Goal: Find specific page/section: Find specific page/section

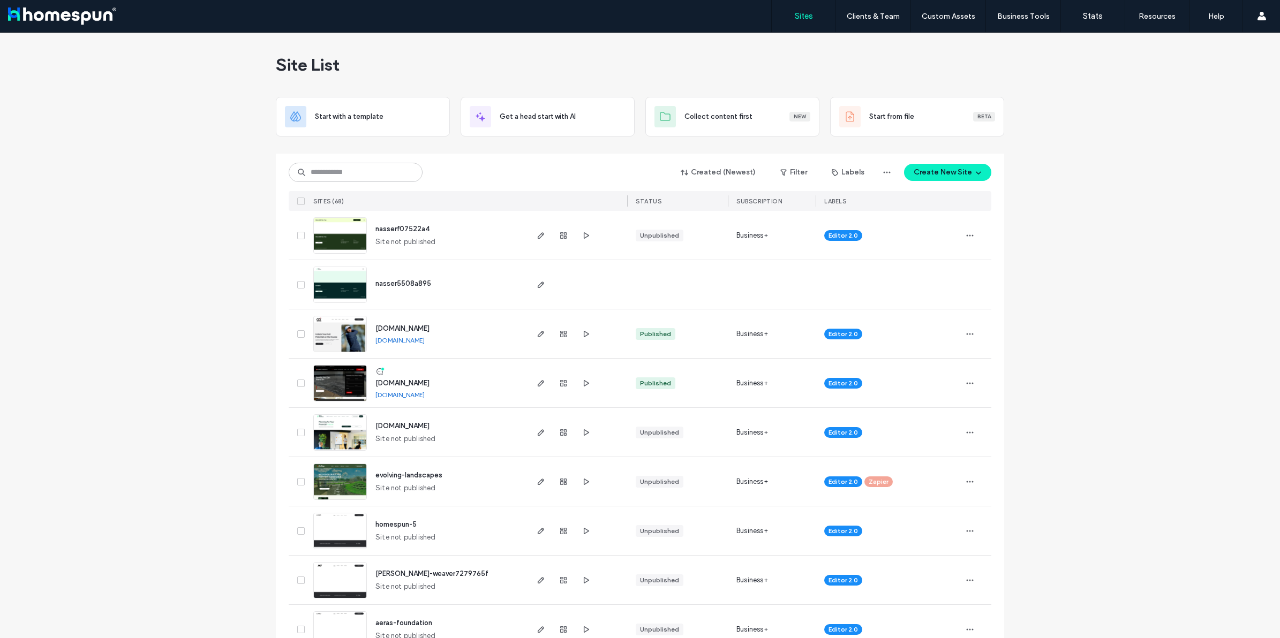
click at [341, 160] on div "Created (Newest) Filter Labels Create New Site SITES (68) STATUS SUBSCRIPTION L…" at bounding box center [640, 182] width 703 height 57
click at [341, 163] on input at bounding box center [356, 172] width 134 height 19
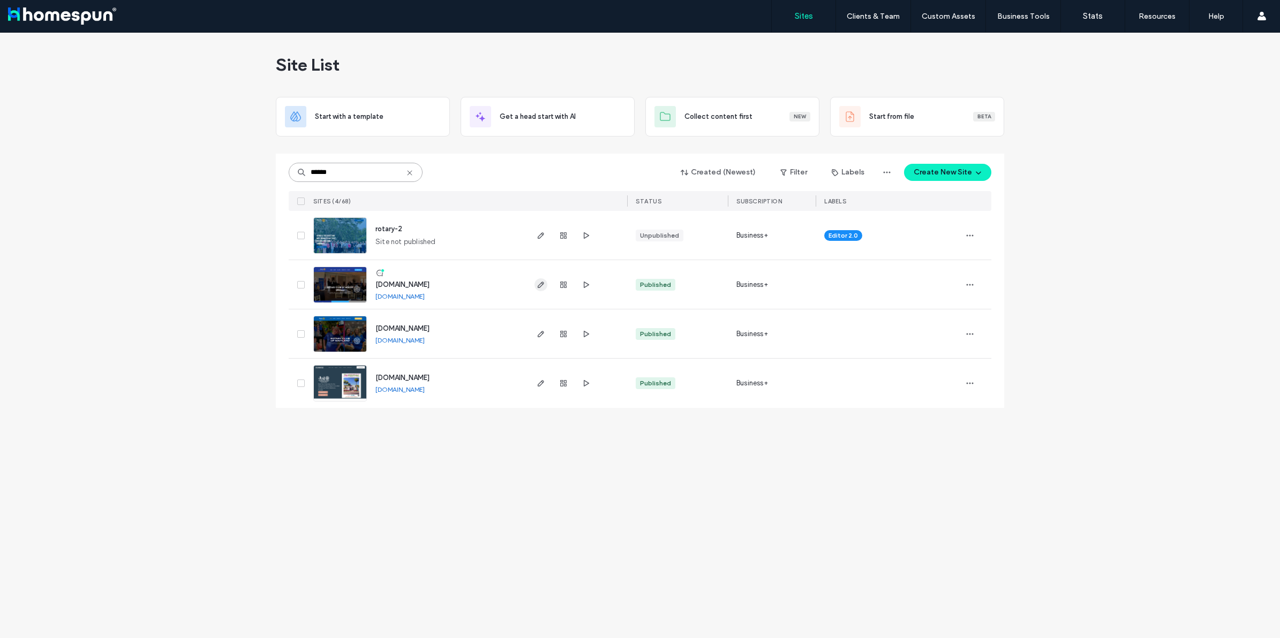
type input "******"
click at [537, 283] on icon "button" at bounding box center [541, 285] width 9 height 9
